Goal: Task Accomplishment & Management: Manage account settings

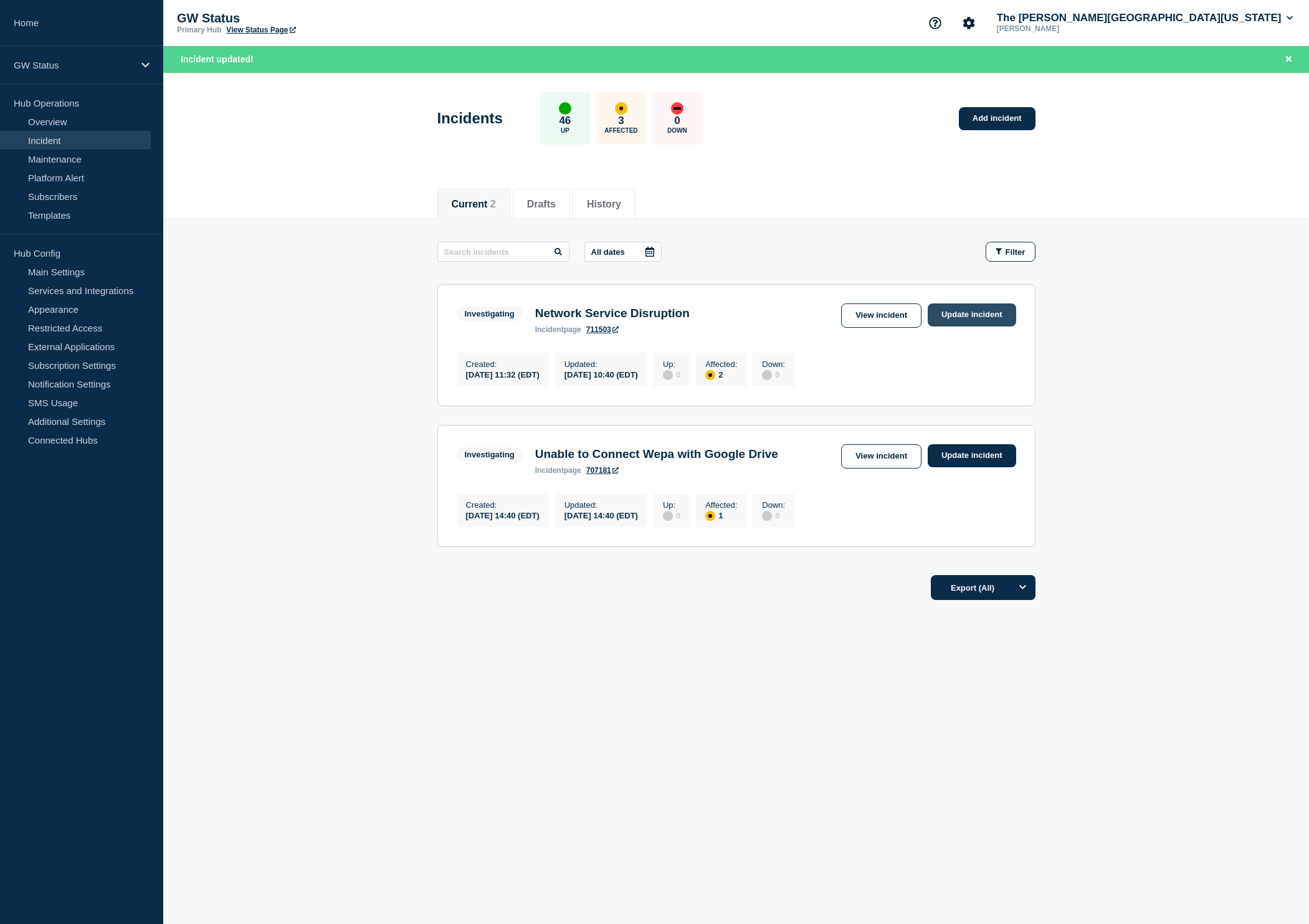
click at [977, 316] on link "Update incident" at bounding box center [972, 314] width 89 height 23
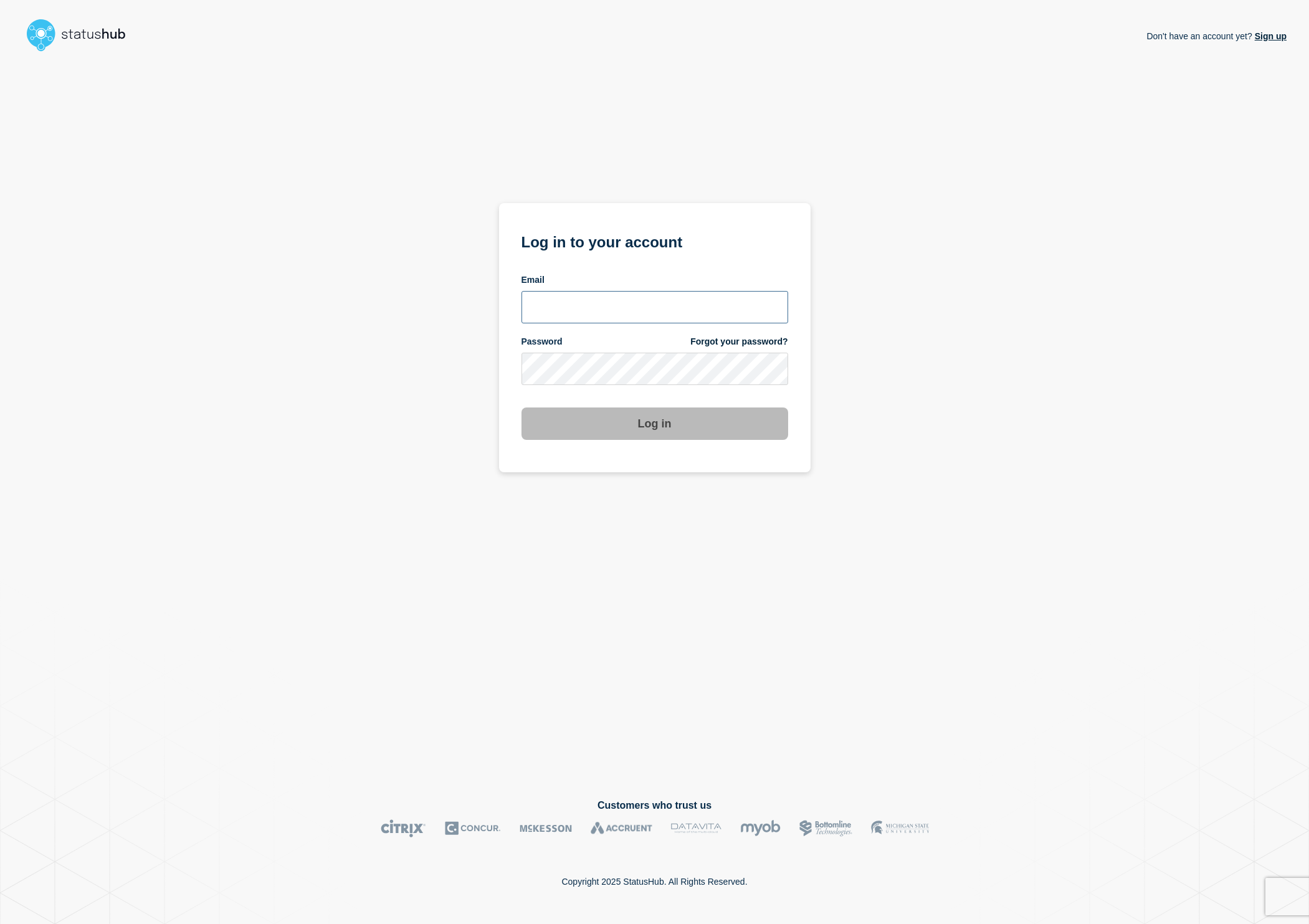
type input "cfoster@gwu.edu"
click at [574, 440] on button "Log in" at bounding box center [655, 423] width 266 height 32
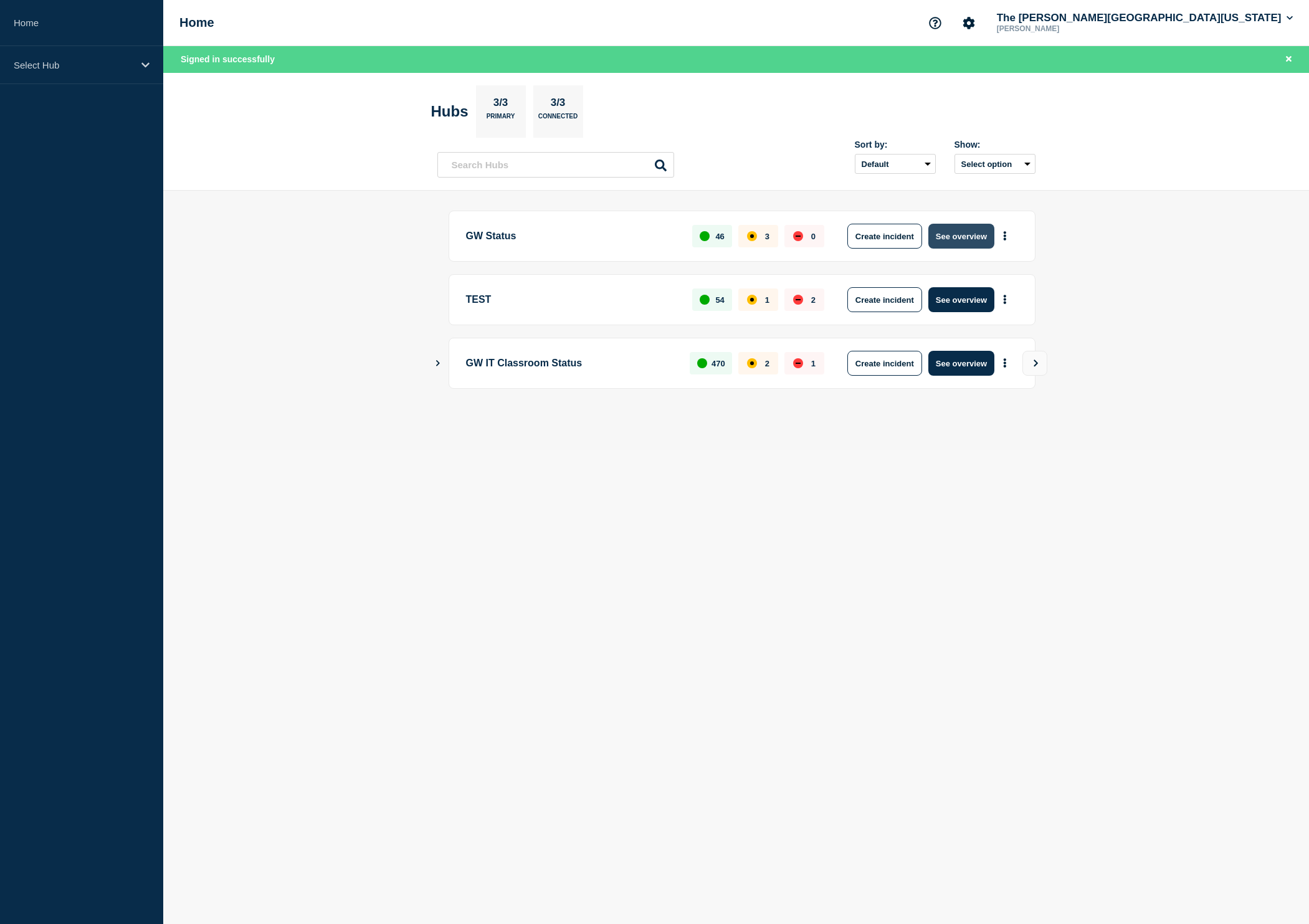
click at [961, 240] on button "See overview" at bounding box center [961, 236] width 66 height 25
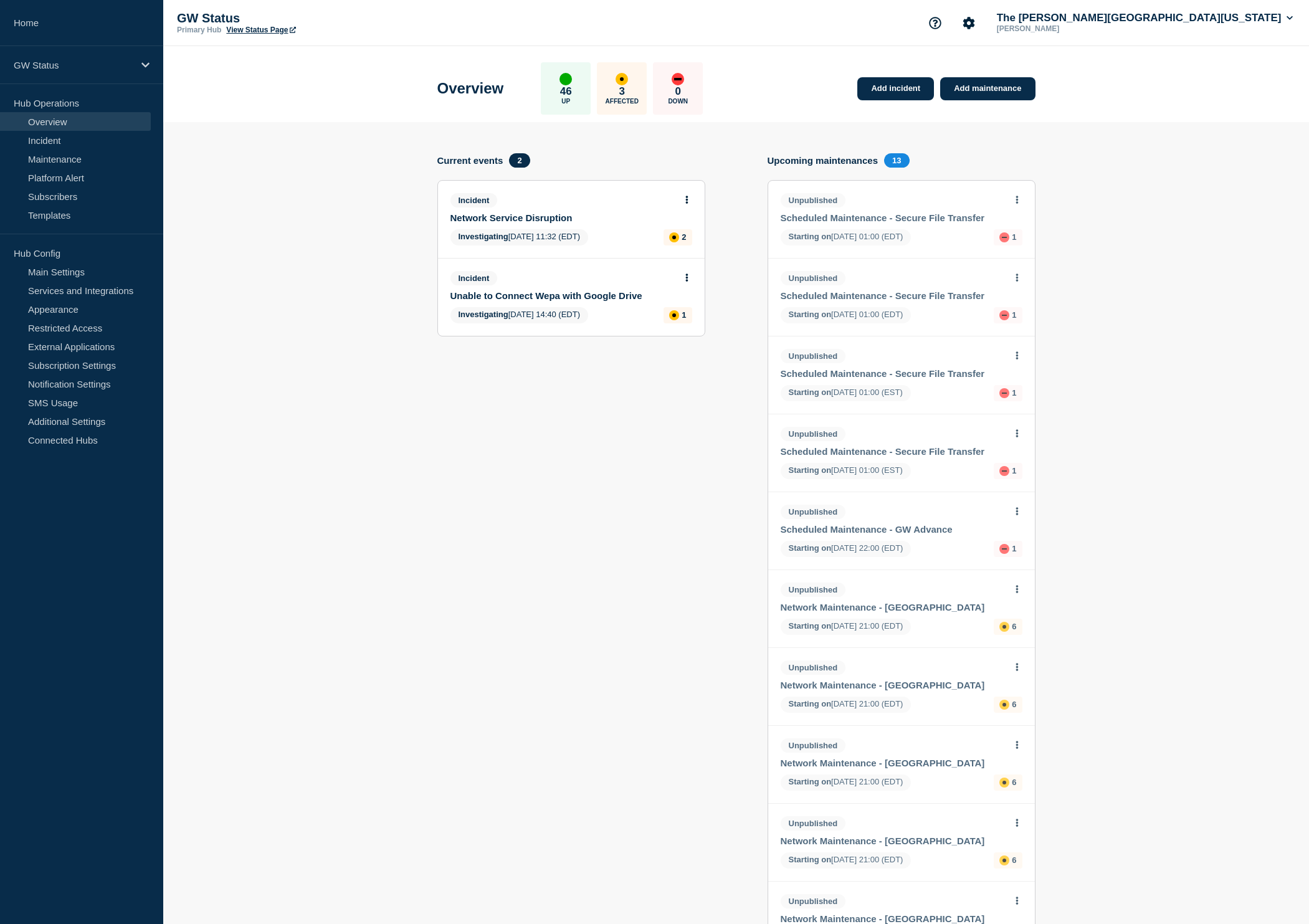
click at [689, 205] on button at bounding box center [687, 200] width 11 height 11
click at [689, 251] on link "Update incident" at bounding box center [685, 250] width 60 height 10
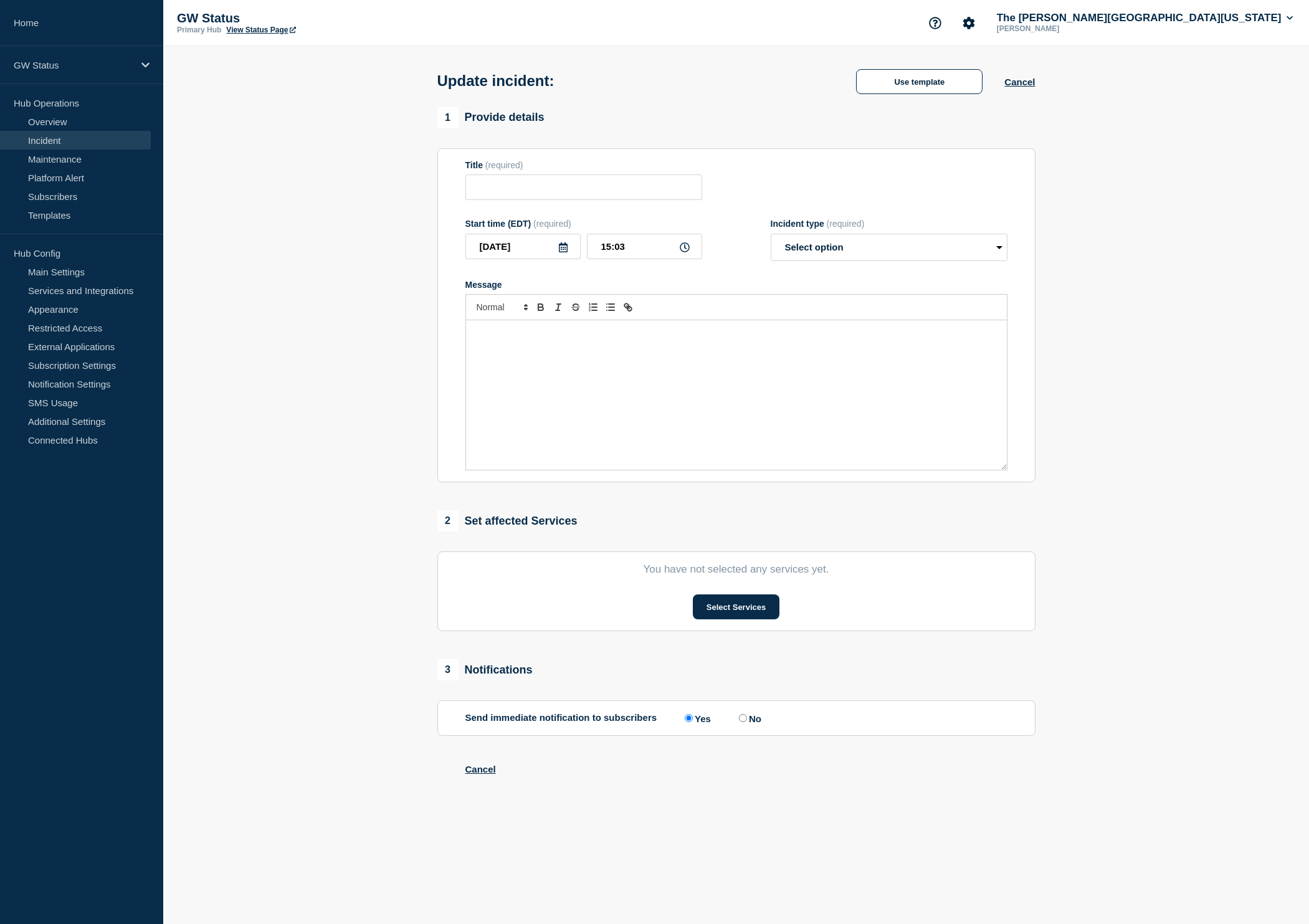
type input "Network Service Disruption"
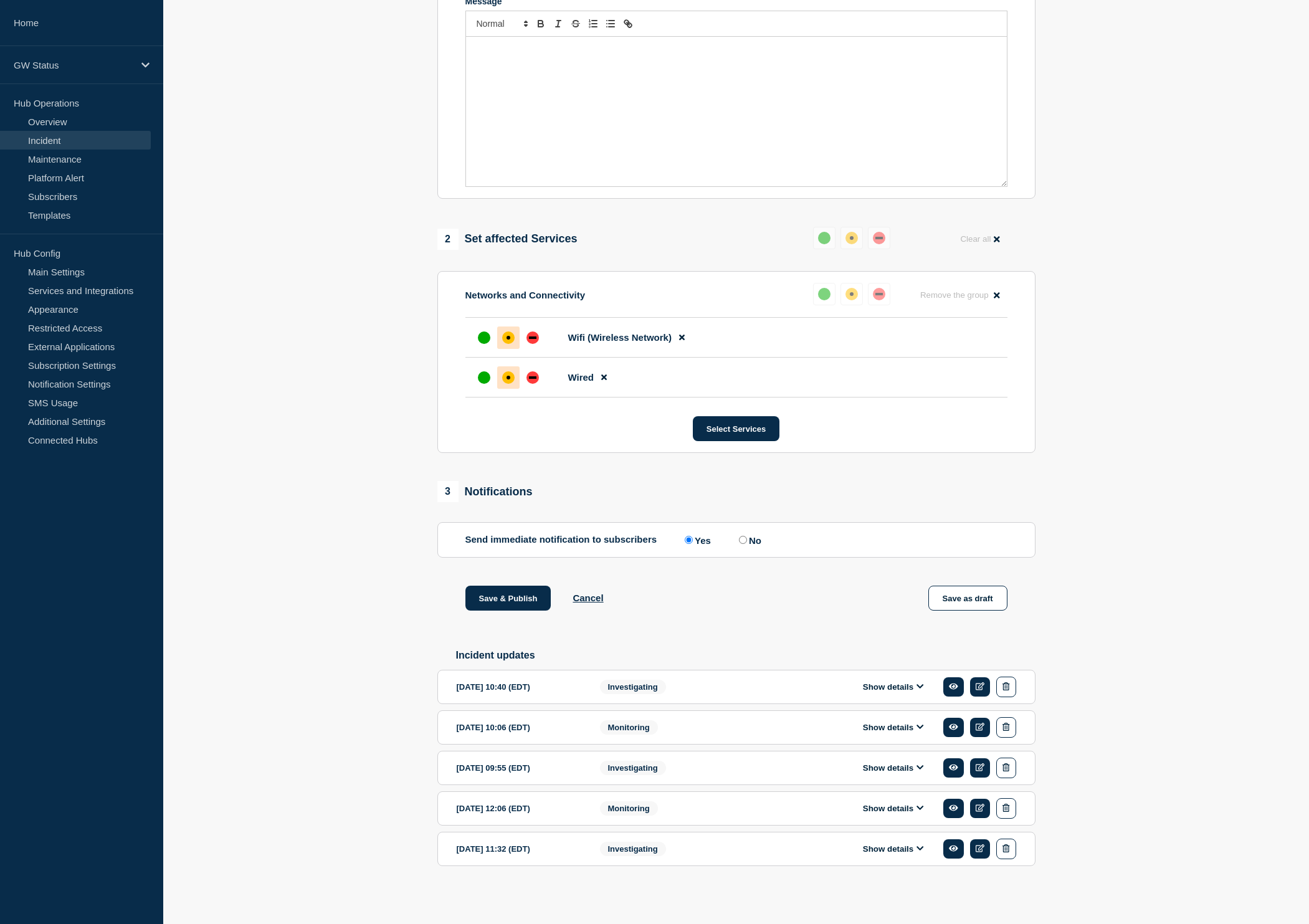
scroll to position [306, 0]
click at [916, 681] on button "Show details" at bounding box center [894, 687] width 69 height 11
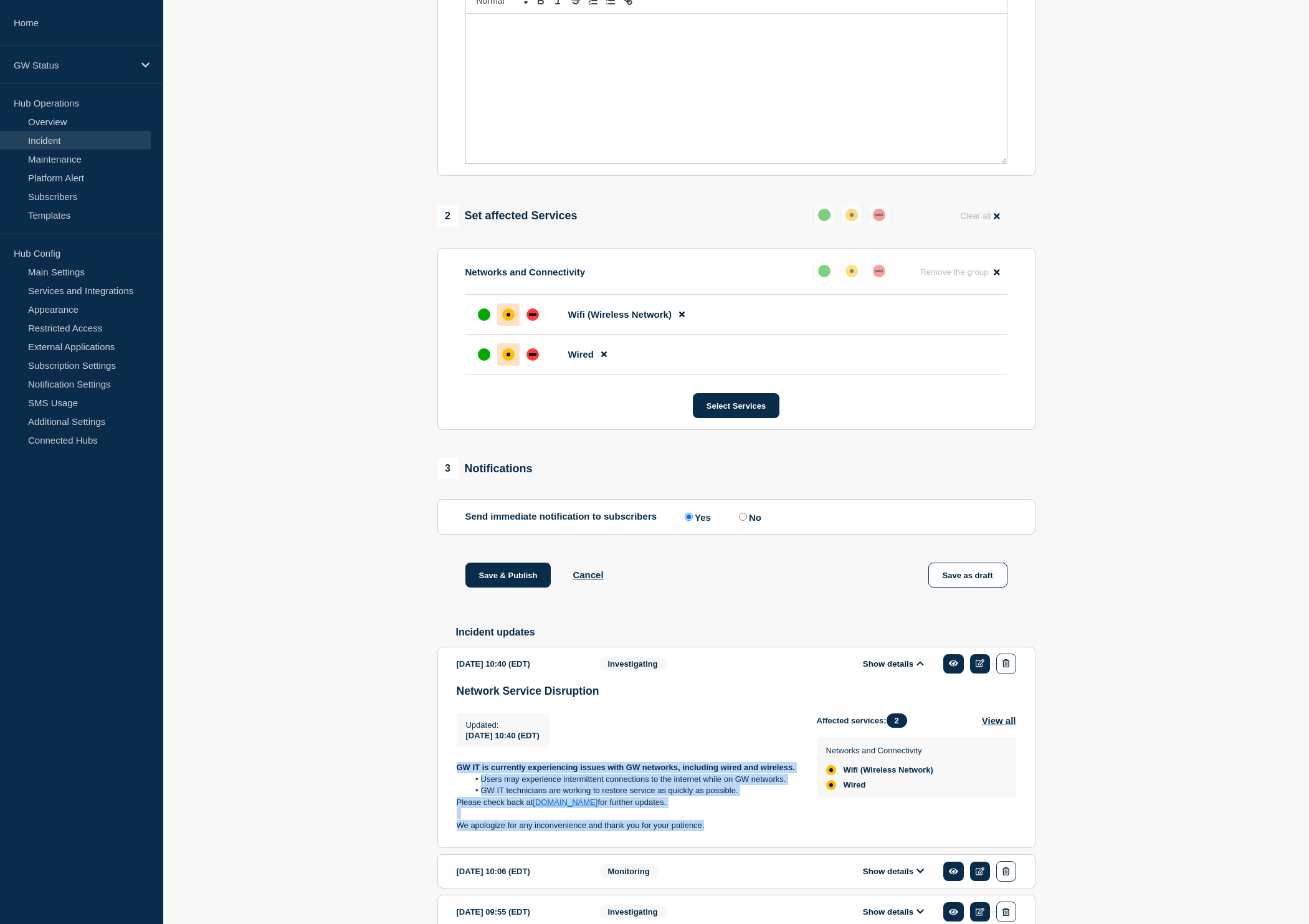
drag, startPoint x: 717, startPoint y: 844, endPoint x: 446, endPoint y: 774, distance: 279.9
click at [446, 774] on section "2025-09-09 10:40 (EDT) Show details Investigating Network Service Disruption Up…" at bounding box center [736, 747] width 598 height 201
copy div "GW IT is currently experiencing issues with GW networks, including wired and wi…"
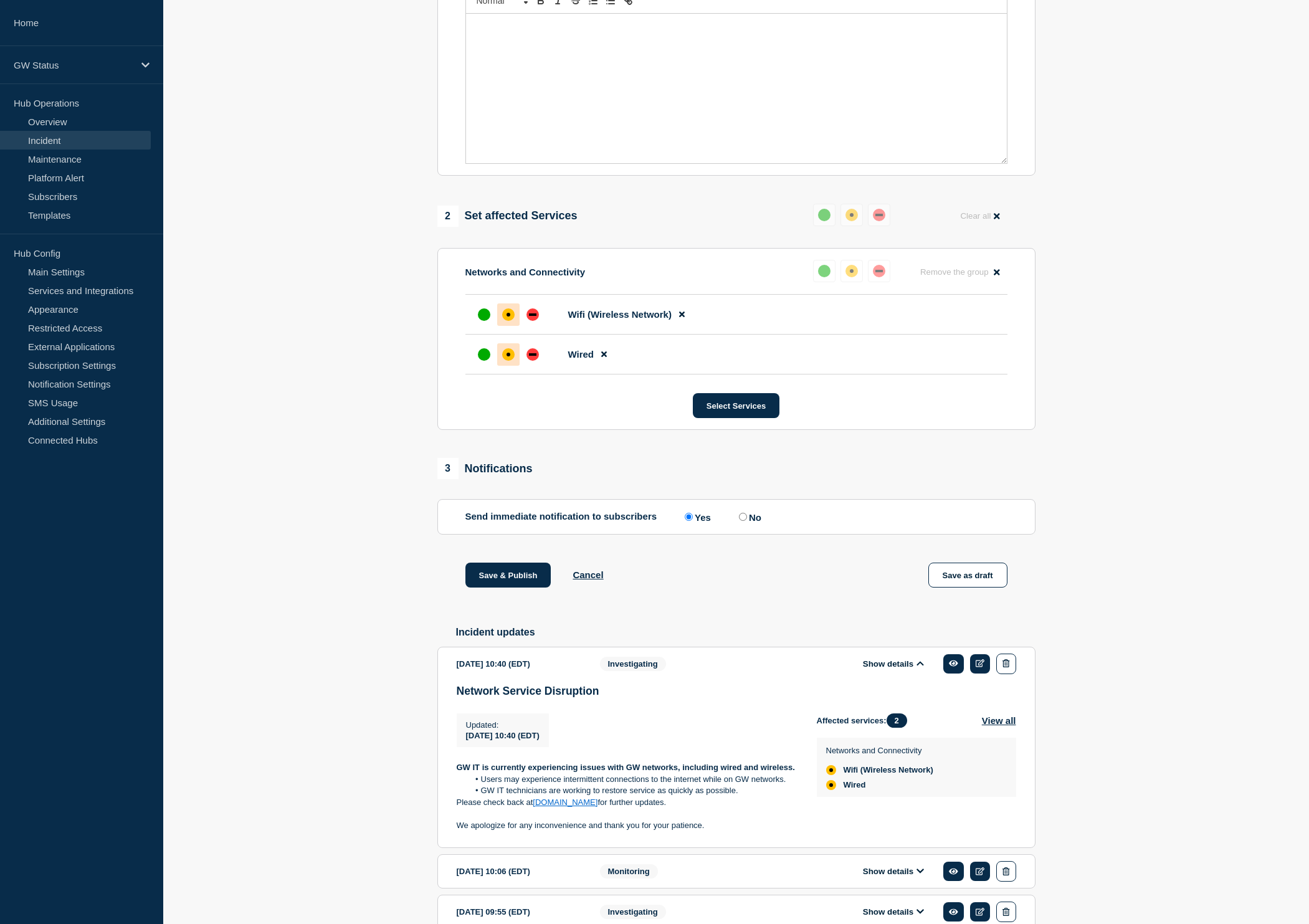
click at [631, 130] on div "Message" at bounding box center [736, 88] width 541 height 150
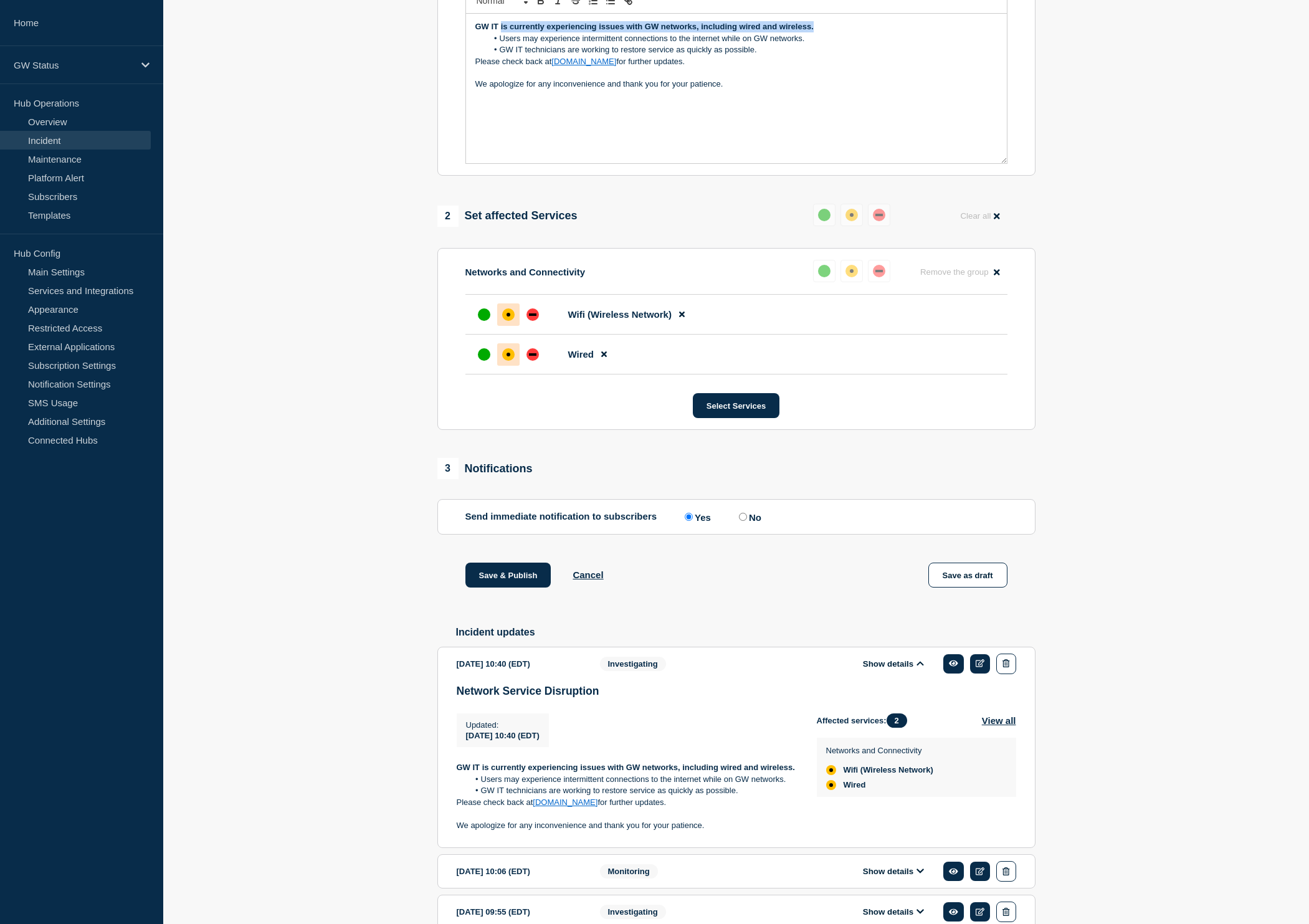
drag, startPoint x: 501, startPoint y: 38, endPoint x: 858, endPoint y: 40, distance: 357.0
click at [858, 32] on p "GW IT is currently experiencing issues with GW networks, including wired and wi…" at bounding box center [736, 27] width 523 height 11
click at [743, 416] on button "Select Services" at bounding box center [736, 406] width 87 height 25
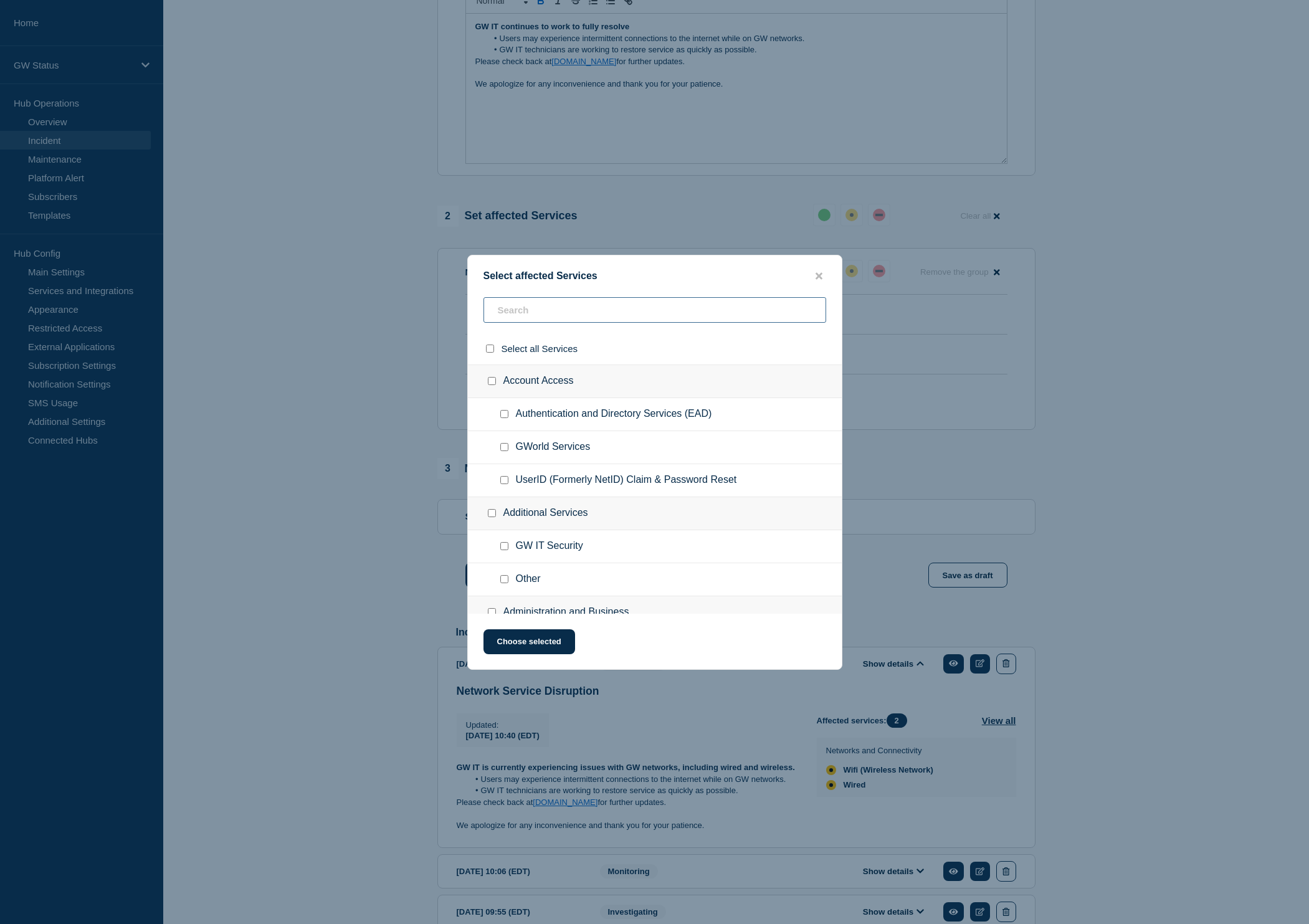
click at [673, 302] on input "text" at bounding box center [655, 309] width 343 height 26
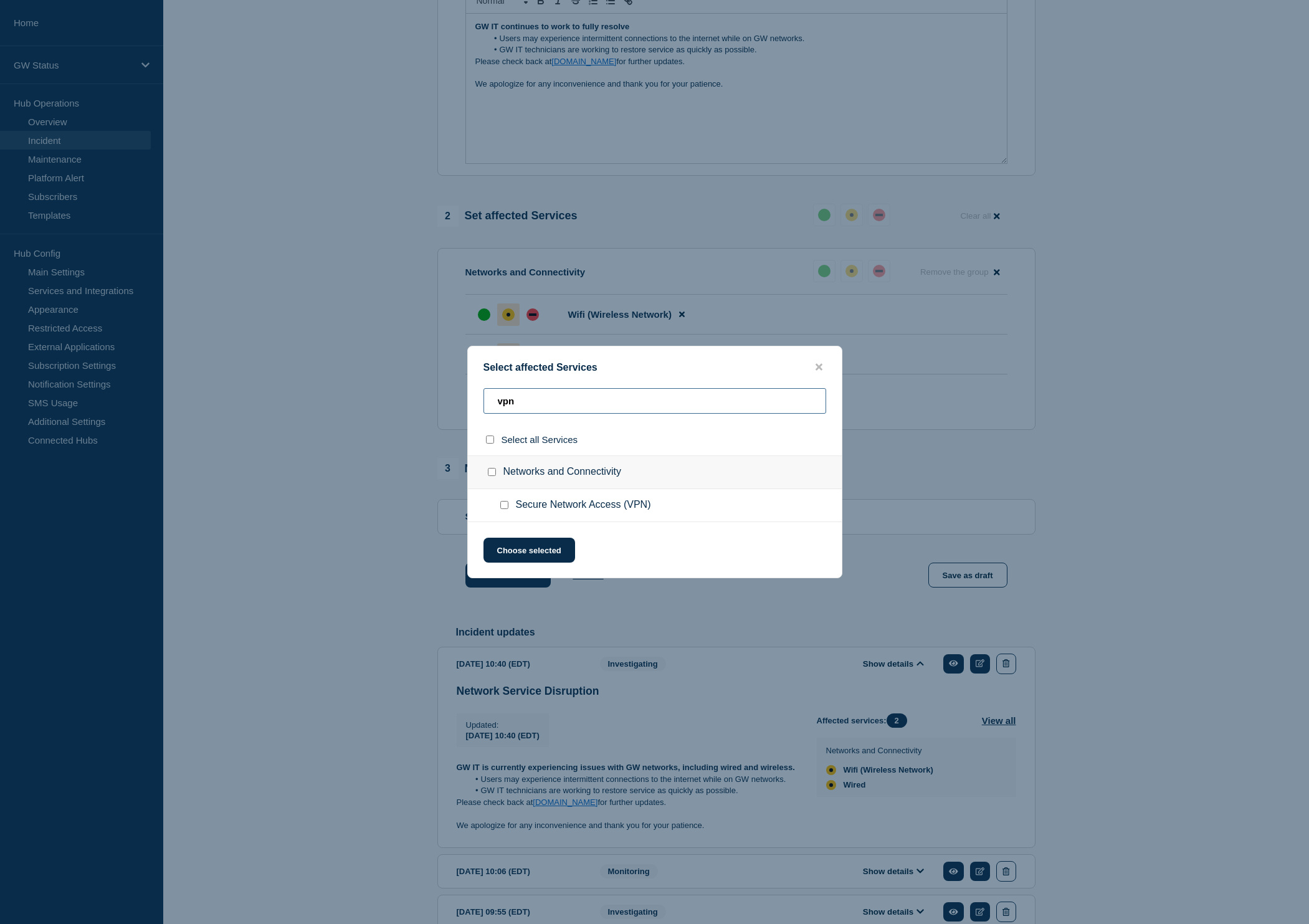
type input "vpn"
click at [504, 508] on input "Secure Network Access (VPN) checkbox" at bounding box center [504, 505] width 8 height 8
checkbox input "true"
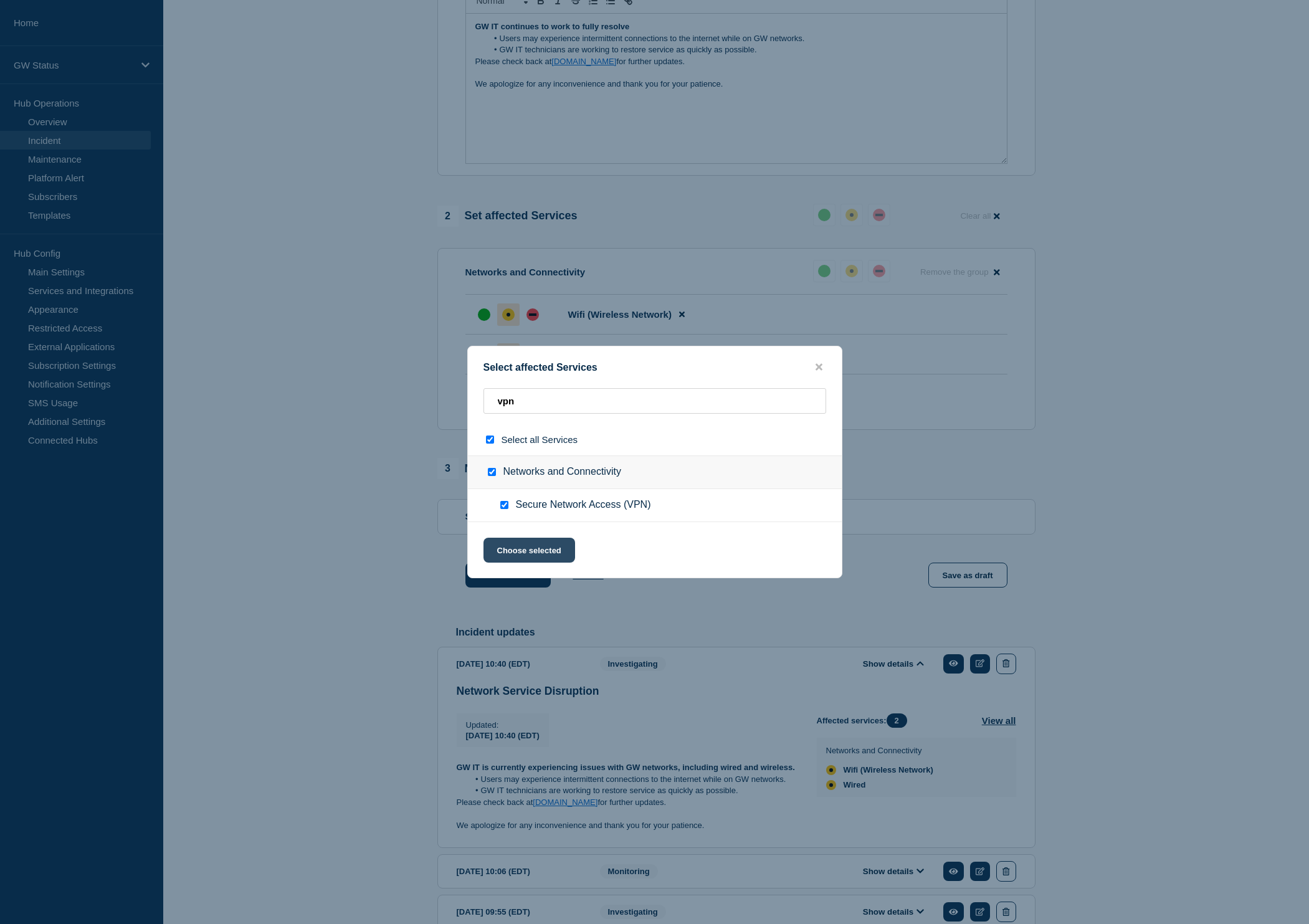
click at [529, 559] on button "Choose selected" at bounding box center [529, 550] width 92 height 25
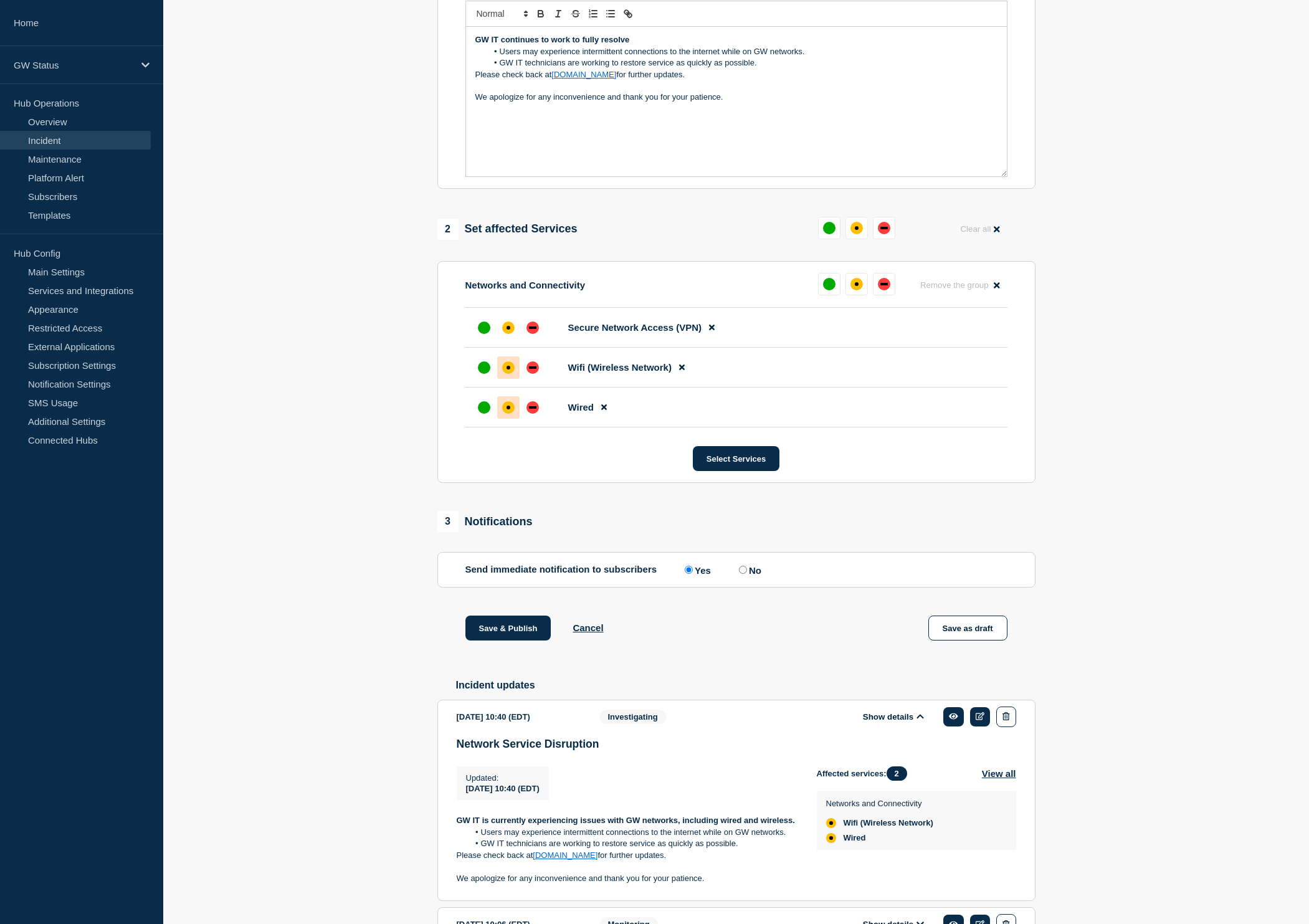
scroll to position [291, 0]
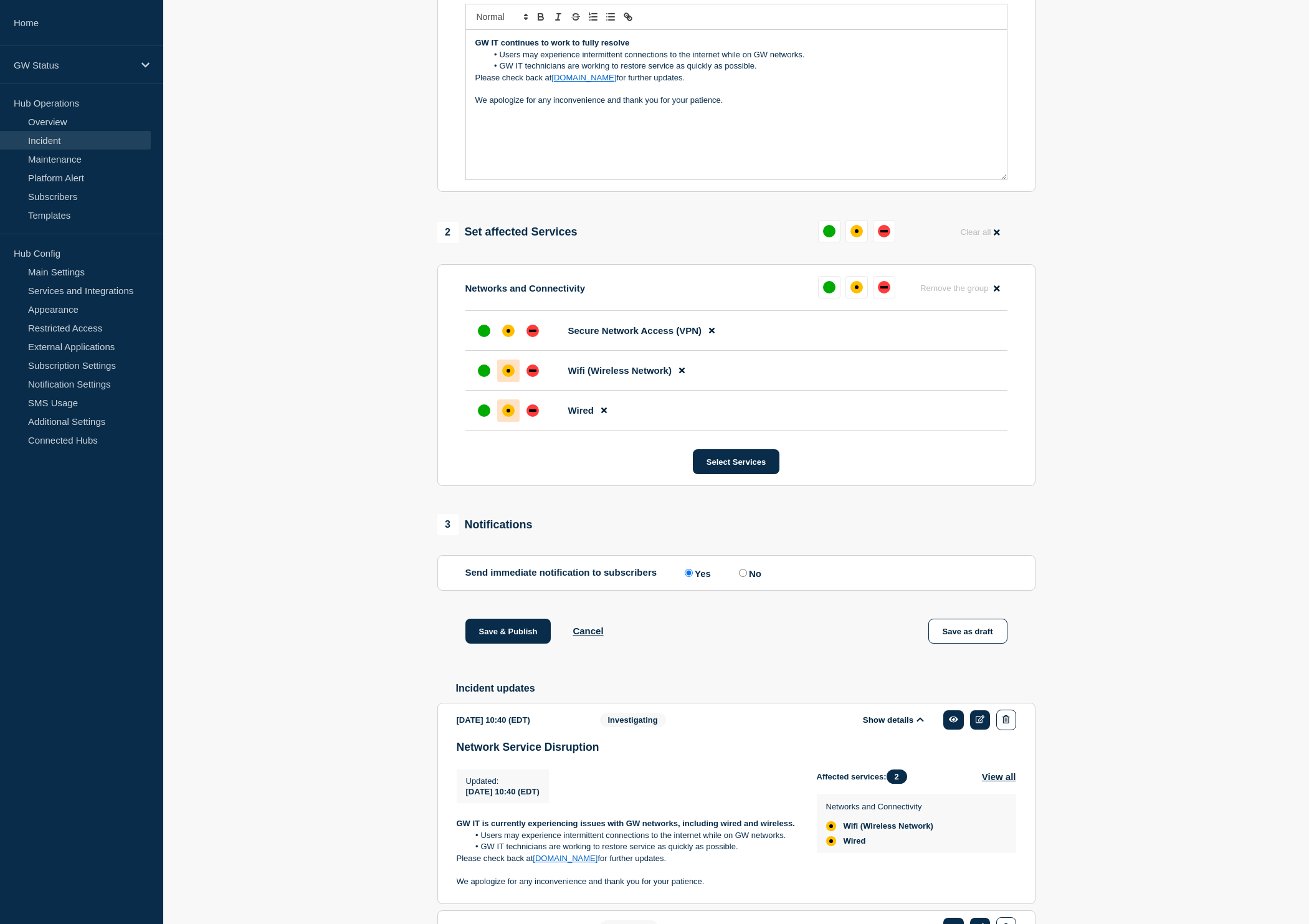
click at [512, 351] on li "Secure Network Access (VPN)" at bounding box center [736, 330] width 542 height 40
click at [515, 340] on div at bounding box center [508, 330] width 23 height 23
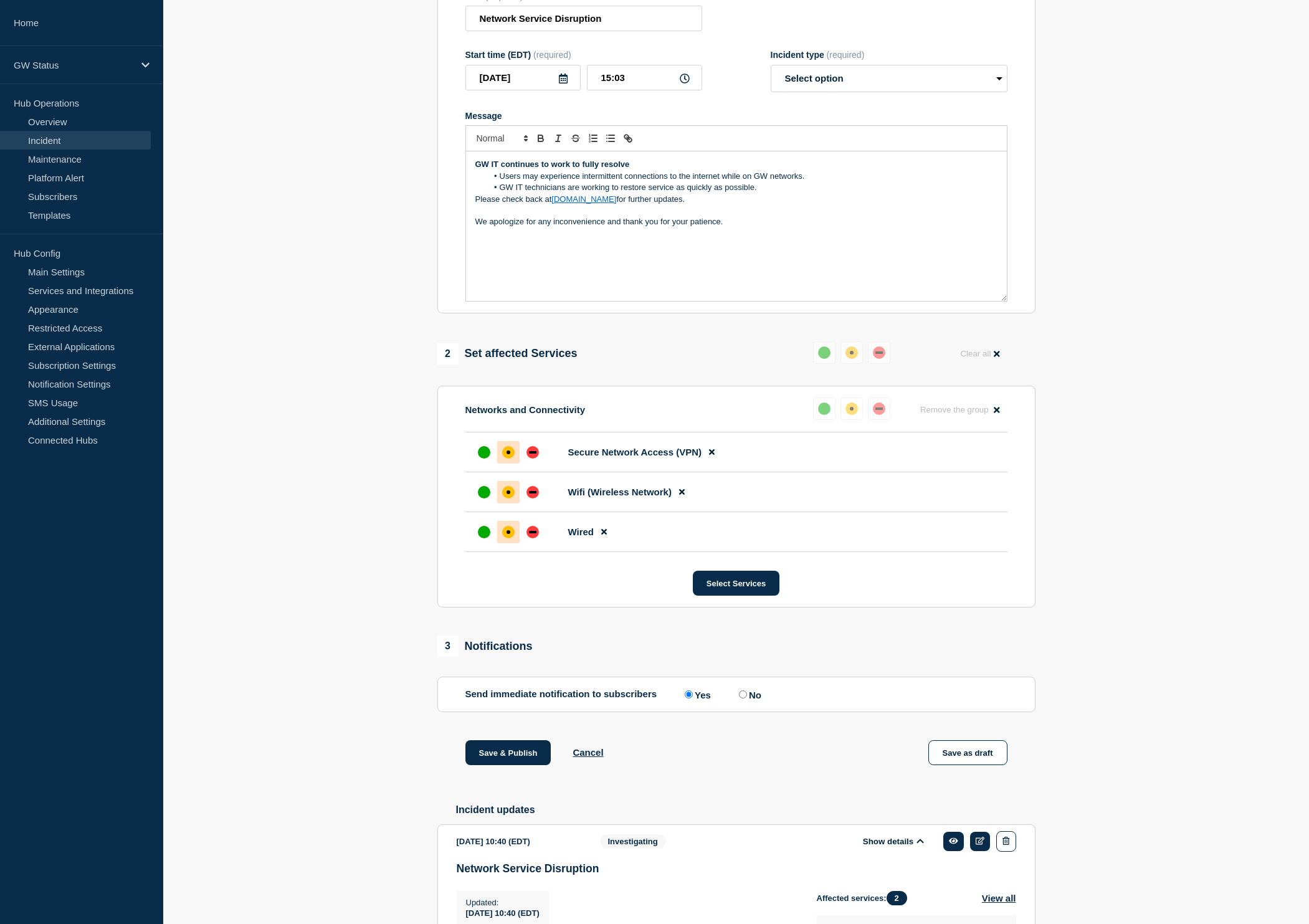
scroll to position [99, 0]
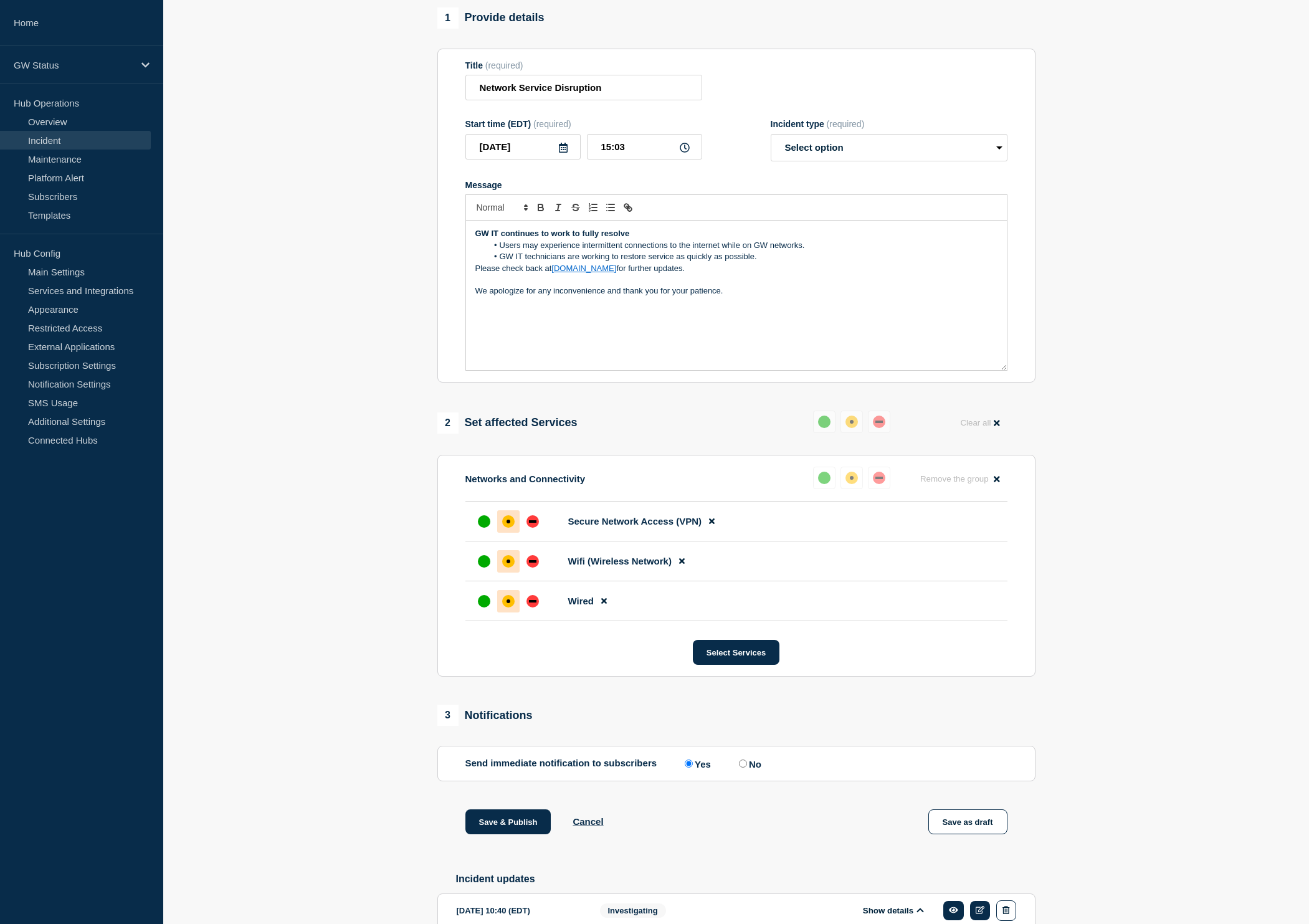
click at [642, 239] on p "GW IT continues to work to fully resolve" at bounding box center [736, 233] width 523 height 11
drag, startPoint x: 813, startPoint y: 254, endPoint x: 541, endPoint y: 261, distance: 272.1
click at [495, 251] on li "Users may experience intermittent connections to the internet while on GW netwo…" at bounding box center [743, 245] width 511 height 11
click at [776, 251] on li "A work around has been put in place to help allievate the access issues to wirl…" at bounding box center [743, 245] width 511 height 11
click at [848, 251] on li "A work around has been put in place to help allievate the access issues to wire…" at bounding box center [743, 245] width 511 height 11
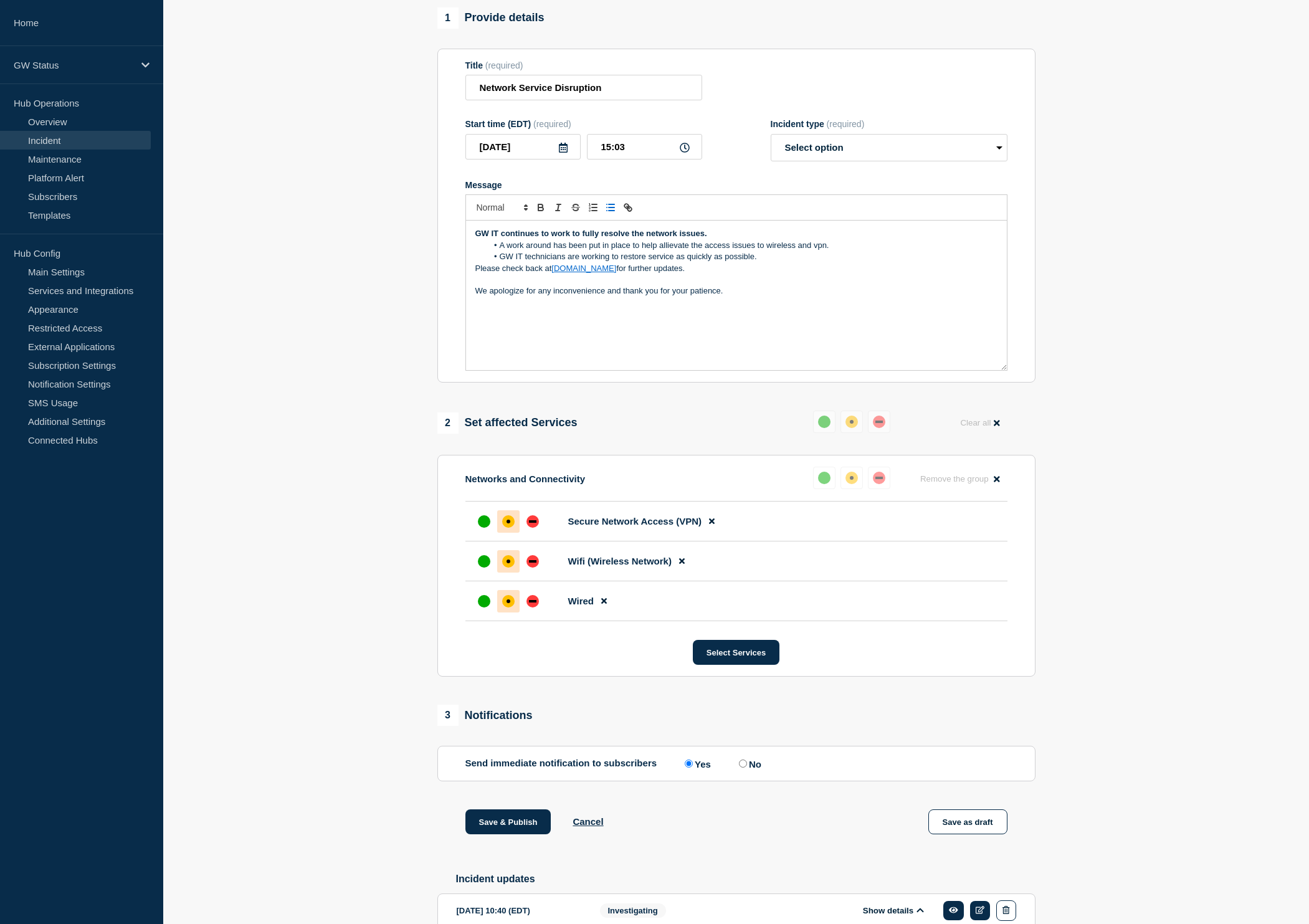
drag, startPoint x: 827, startPoint y: 258, endPoint x: 882, endPoint y: 274, distance: 57.3
click at [827, 251] on li "A work around has been put in place to help allievate the access issues to wire…" at bounding box center [743, 245] width 511 height 11
click at [891, 251] on li "A work around has been put in place to help allievate the access issues to wire…" at bounding box center [743, 245] width 511 height 11
drag, startPoint x: 500, startPoint y: 267, endPoint x: 761, endPoint y: 266, distance: 261.0
click at [761, 262] on li "GW IT technicians are working to restore service as quickly as possible." at bounding box center [743, 257] width 511 height 11
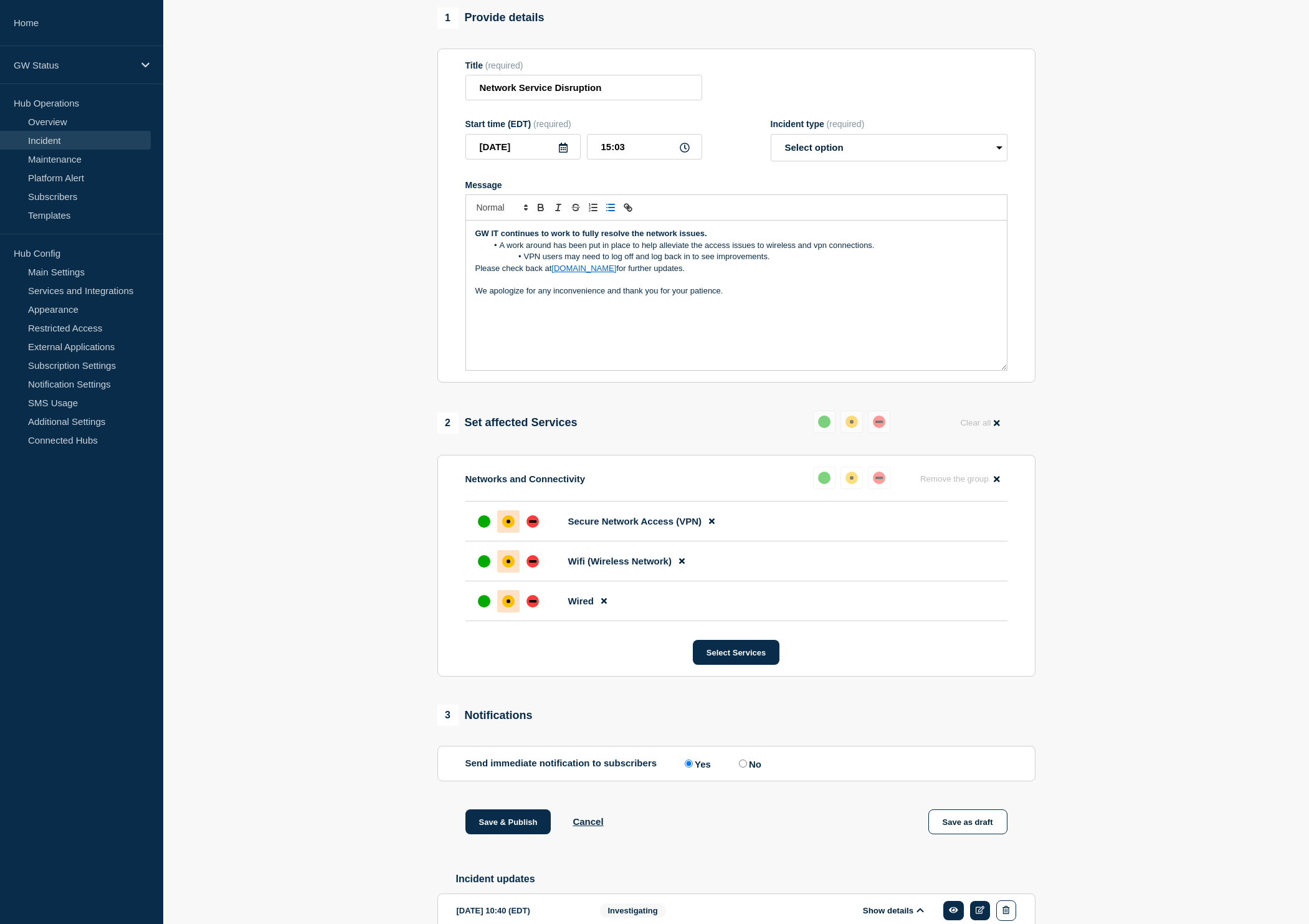
click at [735, 297] on p "We apologize for any inconvenience and thank you for your patience." at bounding box center [736, 291] width 523 height 11
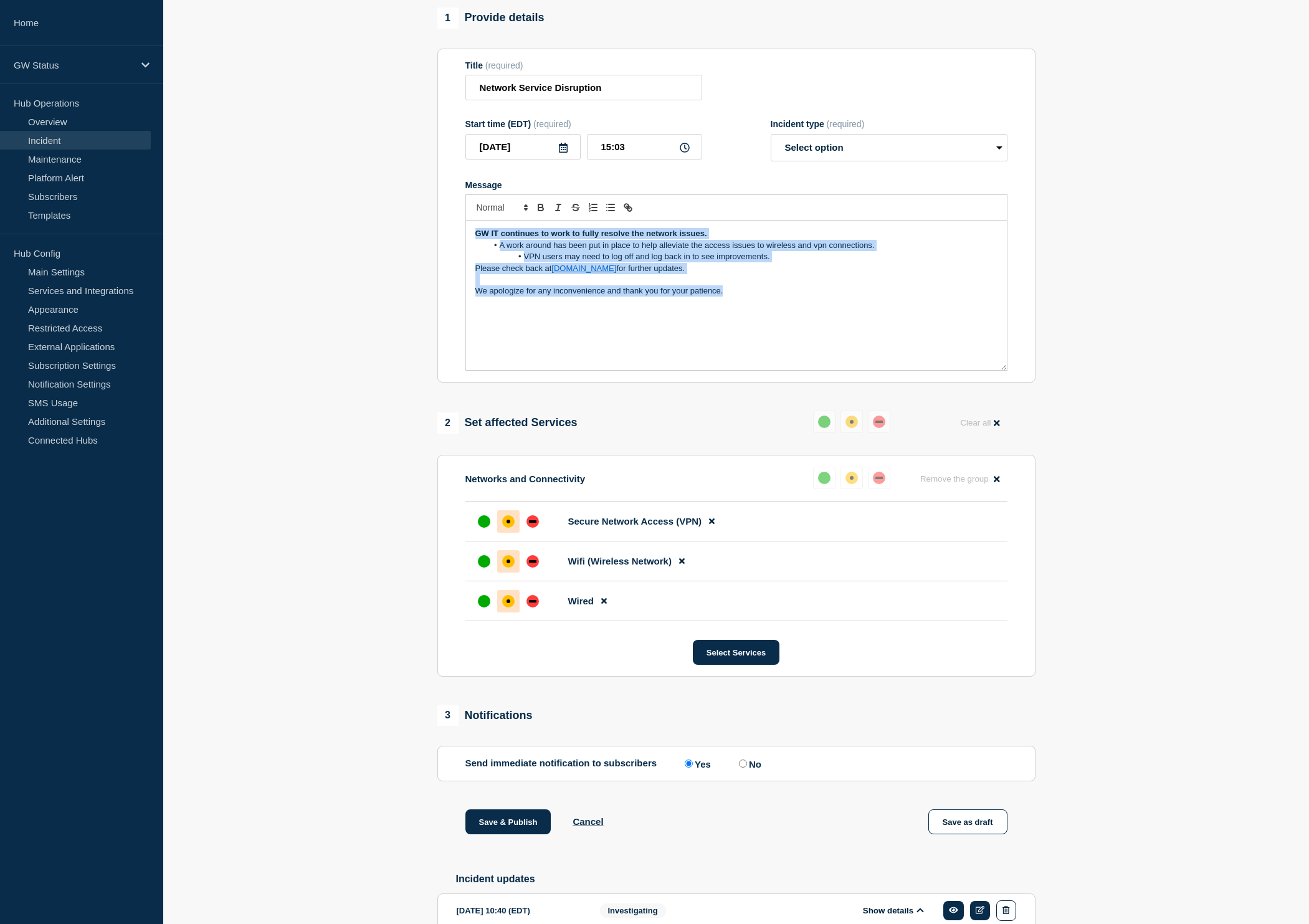
drag, startPoint x: 761, startPoint y: 305, endPoint x: 454, endPoint y: 243, distance: 313.2
click at [454, 243] on section "Title (required) Network Service Disruption Start time (EDT) (required) 2025-09…" at bounding box center [736, 215] width 598 height 334
copy div "GW IT continues to work to fully resolve the network issues. A work around has …"
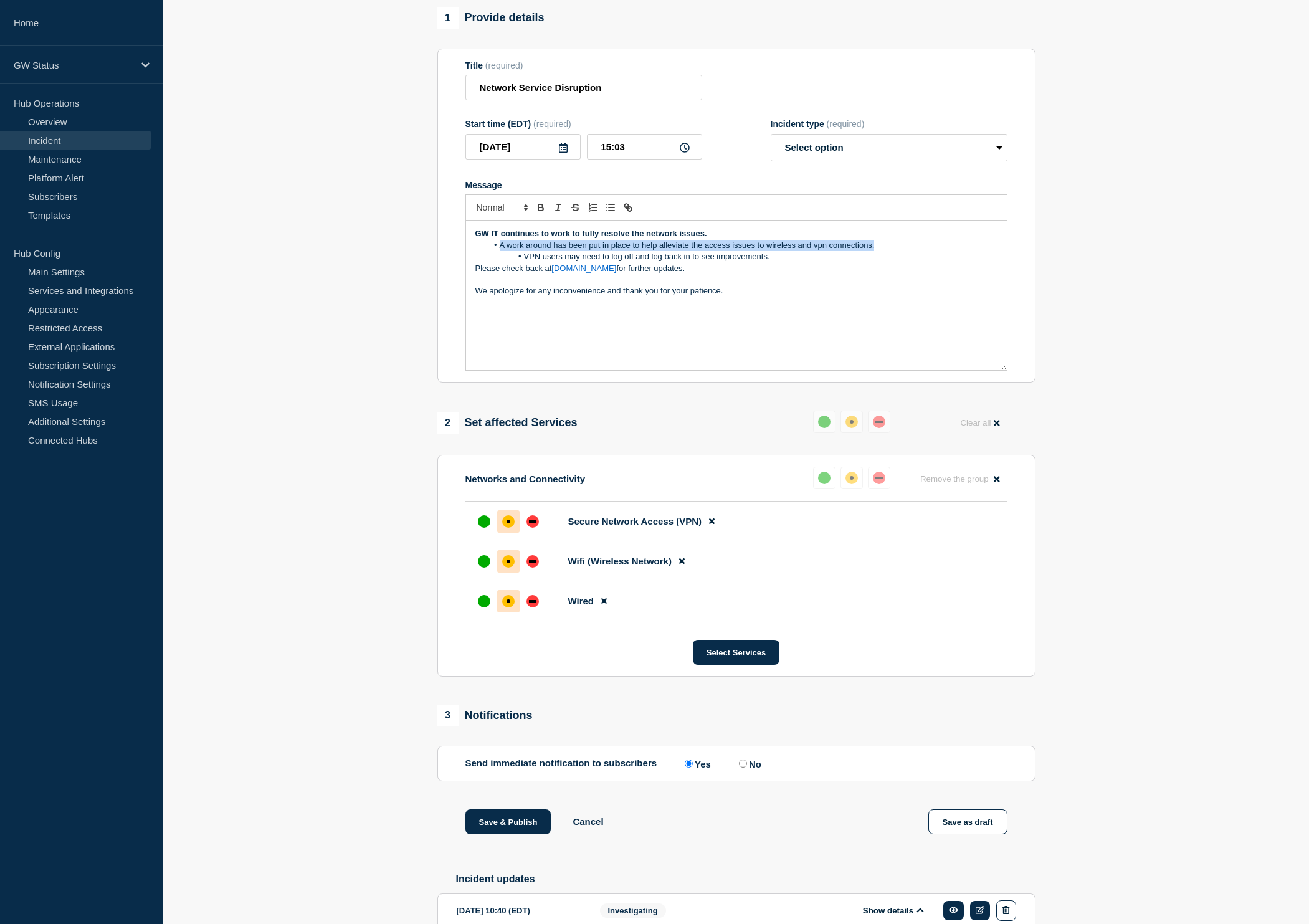
drag, startPoint x: 500, startPoint y: 255, endPoint x: 873, endPoint y: 258, distance: 373.0
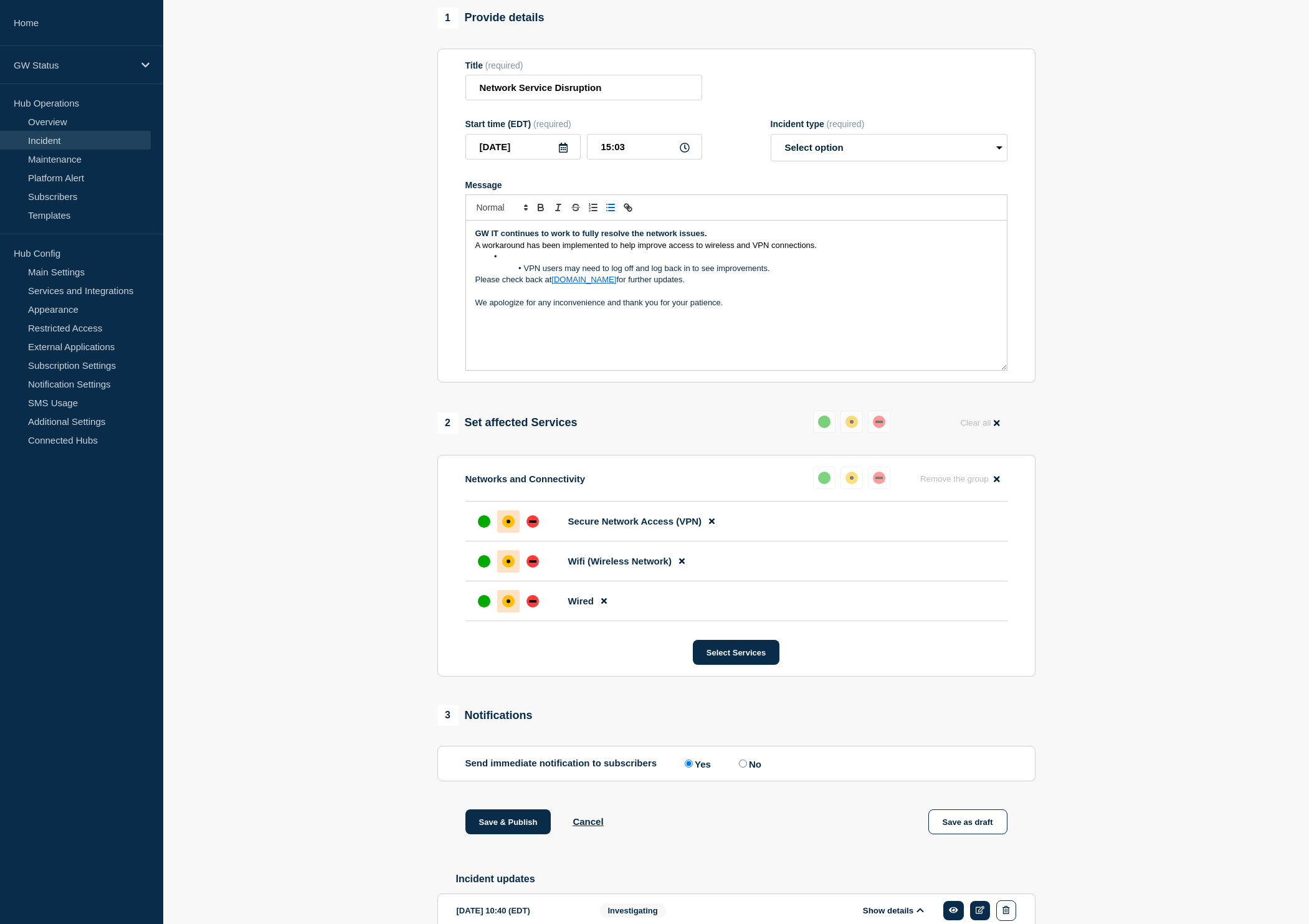
scroll to position [100, 0]
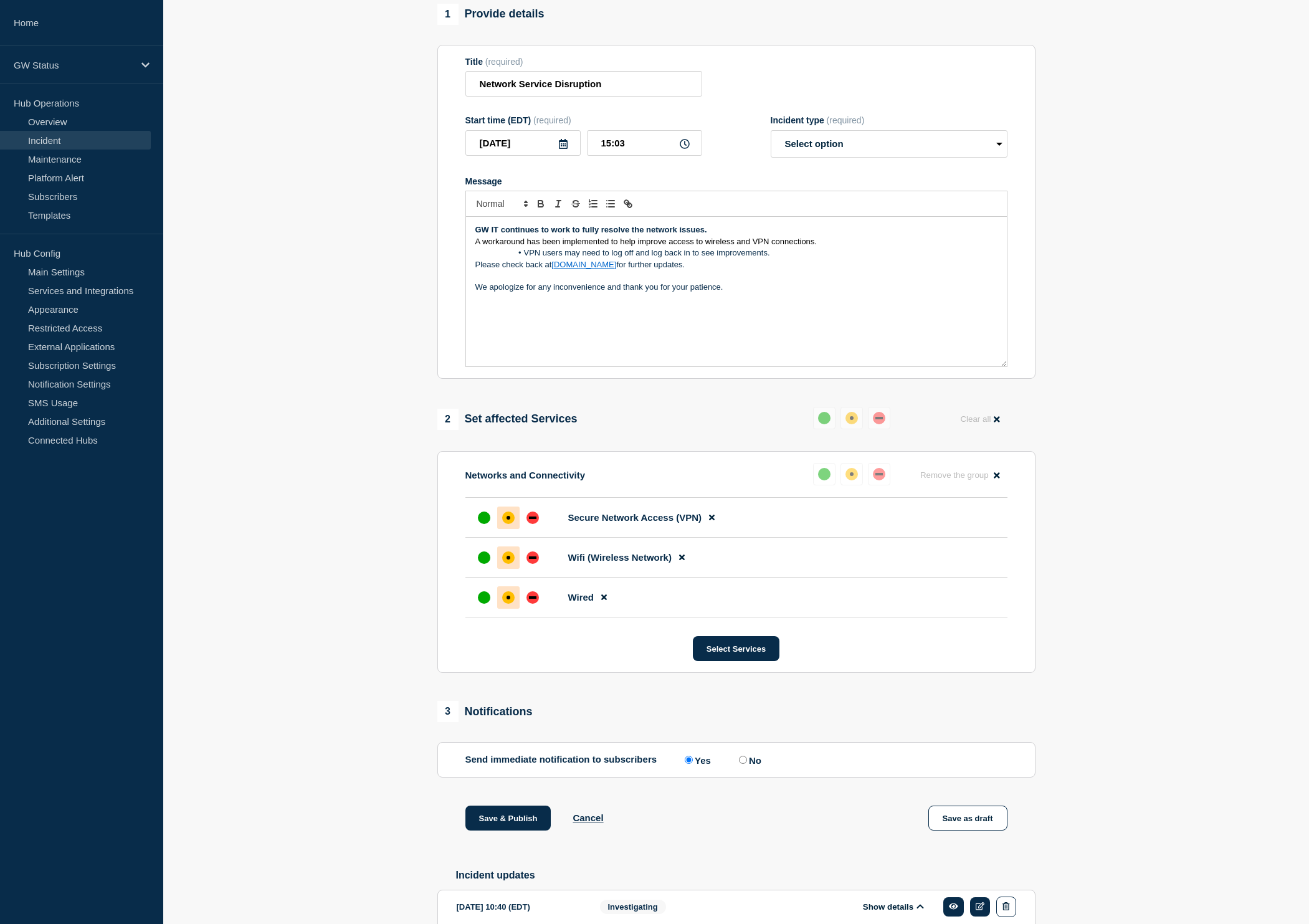
click at [472, 254] on div "GW IT continues to work to fully resolve the network issues. A workaround has b…" at bounding box center [736, 291] width 541 height 150
click at [606, 211] on icon "Toggle bulleted list" at bounding box center [610, 205] width 11 height 11
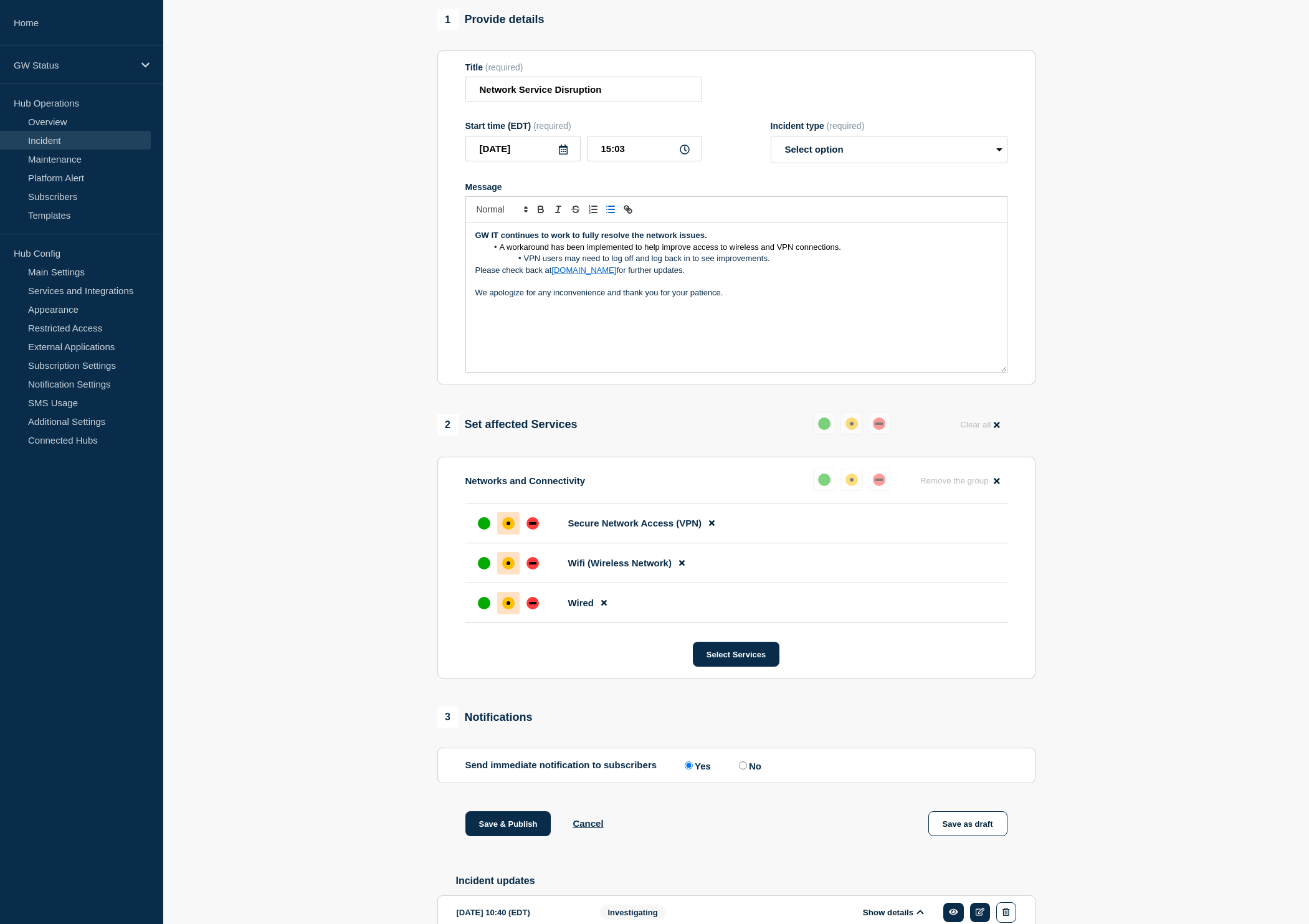
scroll to position [96, 1]
drag, startPoint x: 785, startPoint y: 269, endPoint x: 526, endPoint y: 269, distance: 259.0
click at [526, 266] on li "VPN users may need to log off and log back in to see improvements." at bounding box center [743, 260] width 511 height 11
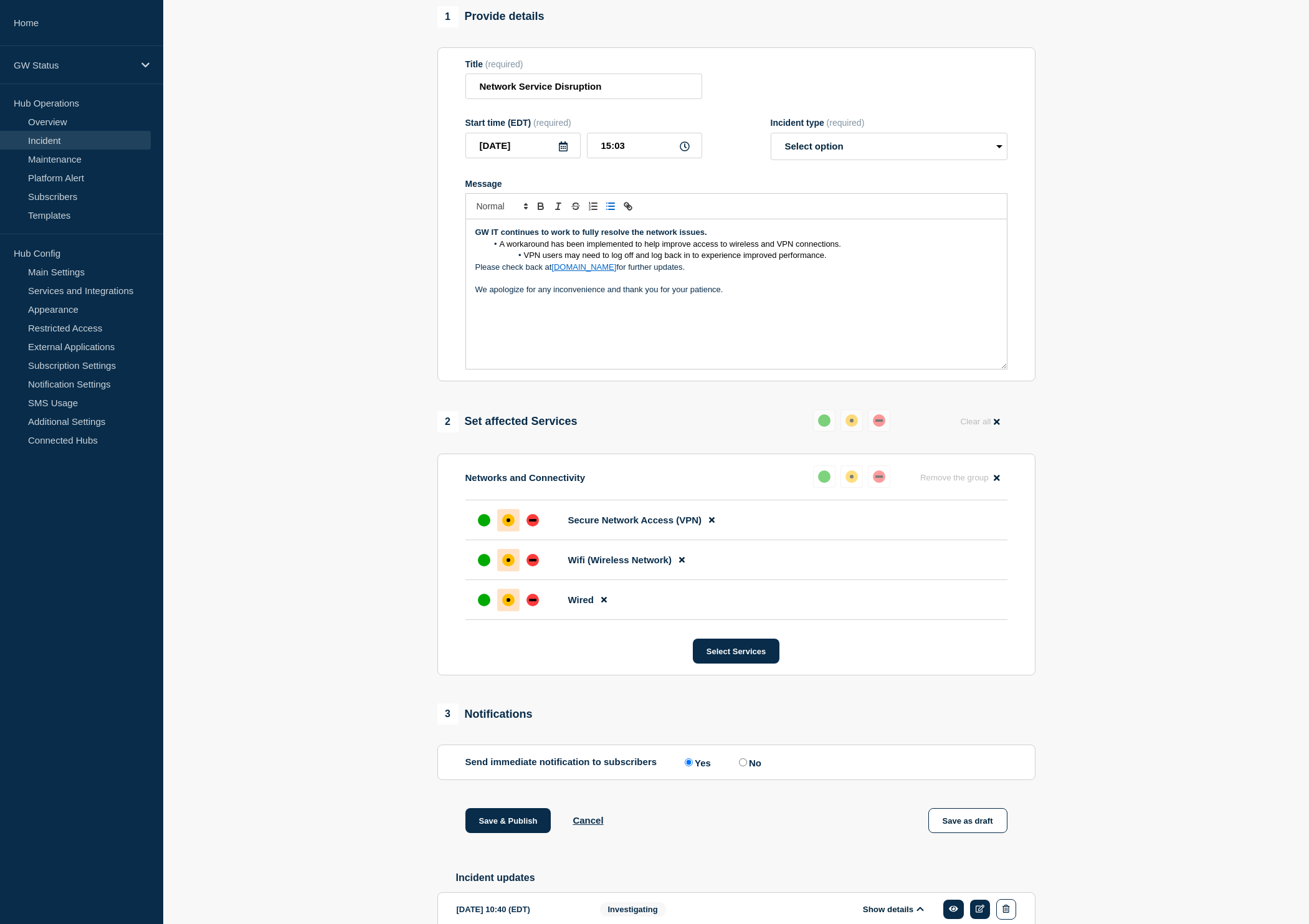
scroll to position [102, 0]
click at [730, 295] on p "We apologize for any inconvenience and thank you for your patience." at bounding box center [736, 290] width 523 height 11
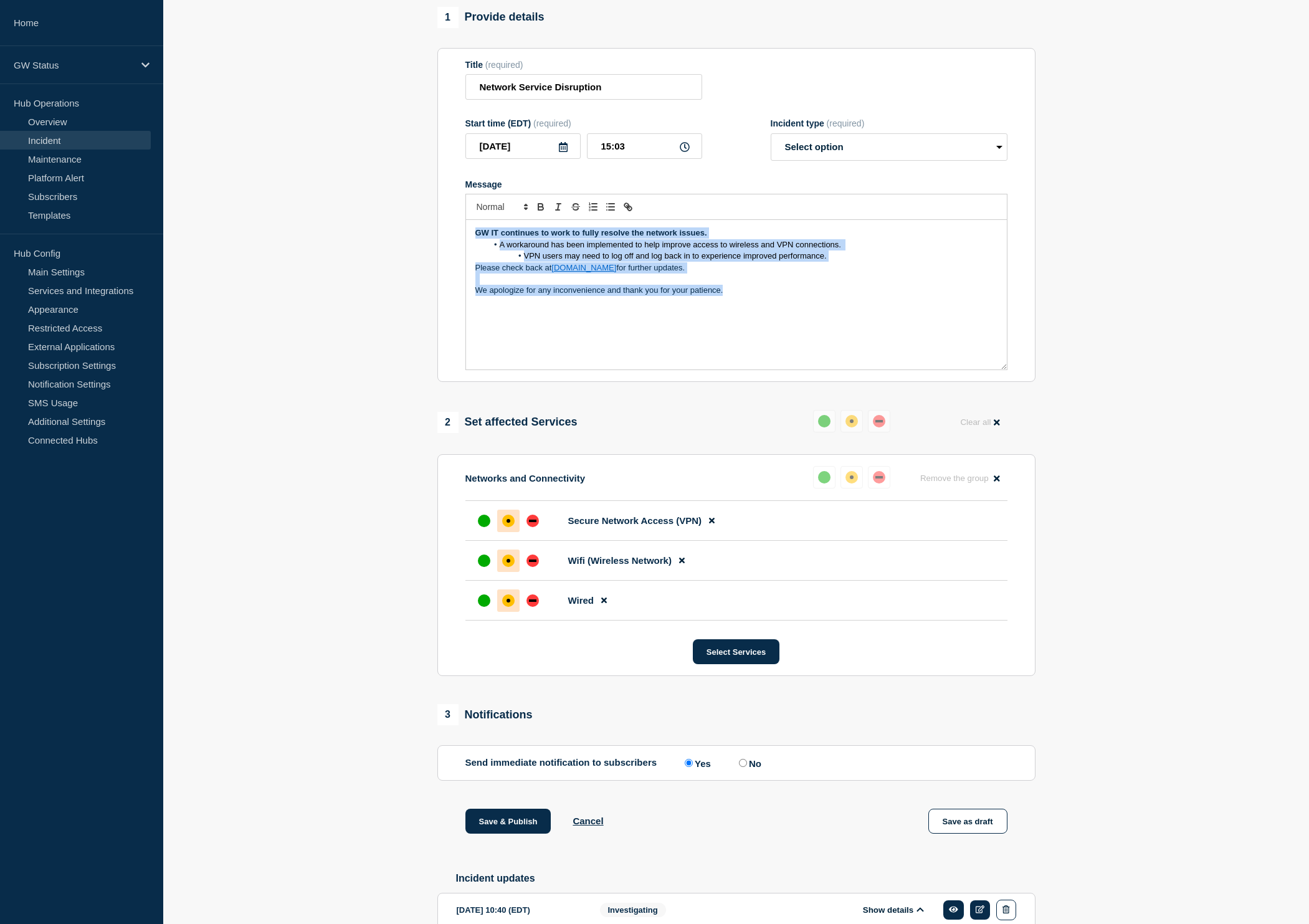
drag, startPoint x: 733, startPoint y: 301, endPoint x: 464, endPoint y: 240, distance: 275.8
click at [464, 240] on section "Title (required) Network Service Disruption Start time (EDT) (required) 2025-09…" at bounding box center [736, 215] width 598 height 334
copy div "GW IT continues to work to fully resolve the network issues. A workaround has b…"
select select "investigating"
click at [584, 340] on div "GW IT continues to work to fully resolve the network issues. A workaround has b…" at bounding box center [736, 294] width 541 height 150
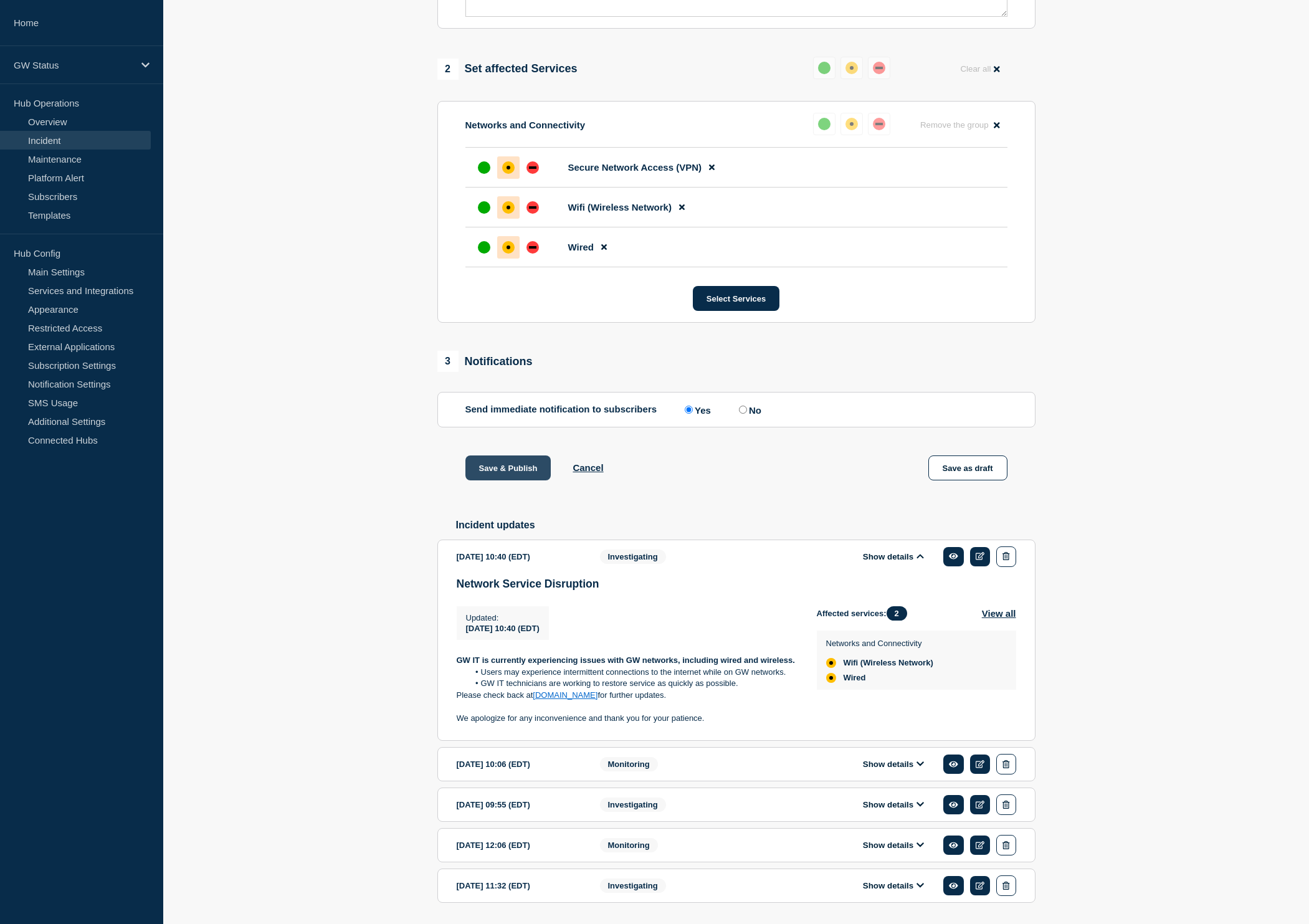
scroll to position [457, 0]
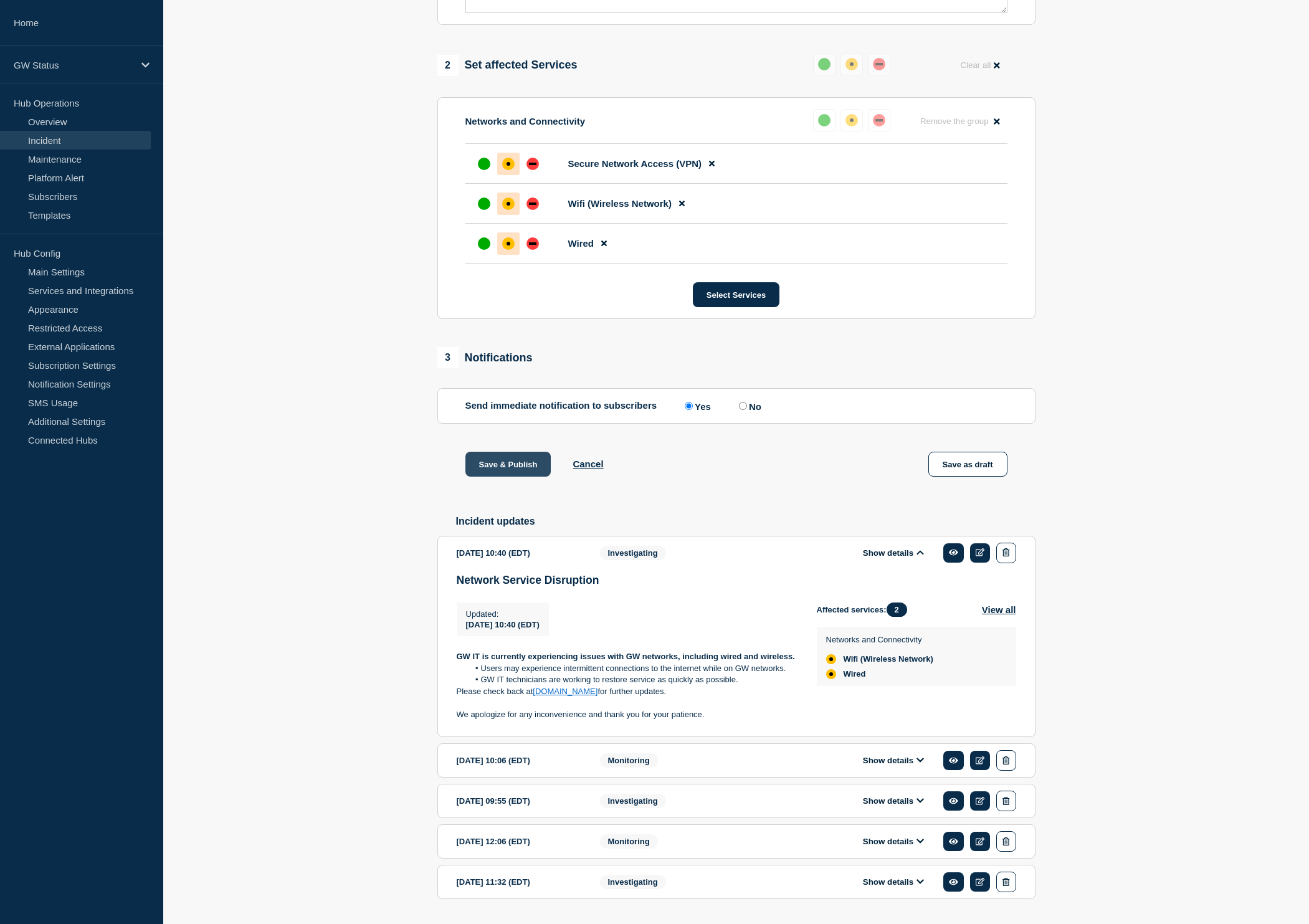
click at [517, 477] on button "Save & Publish" at bounding box center [508, 464] width 86 height 25
